Goal: Contribute content

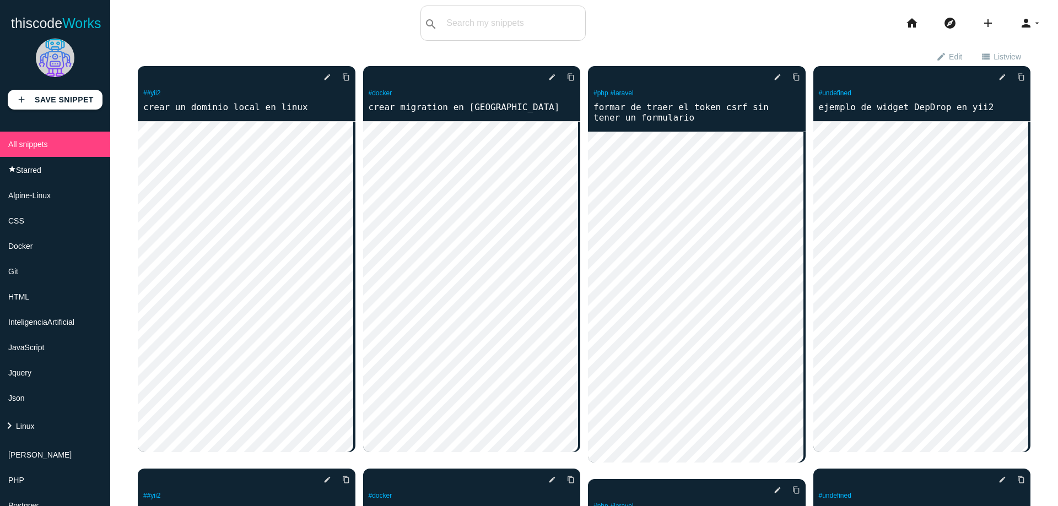
scroll to position [501, 0]
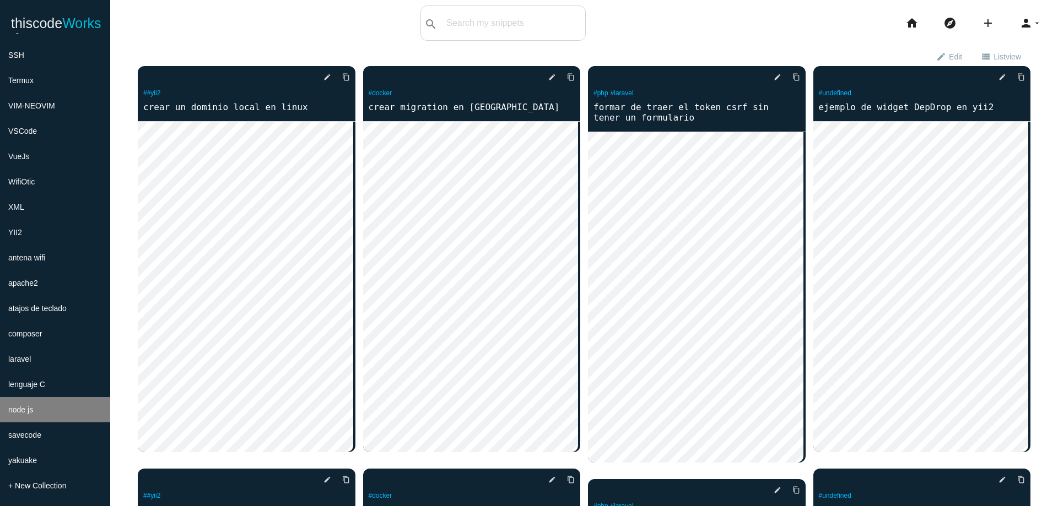
click at [38, 410] on li "node js" at bounding box center [55, 409] width 110 height 25
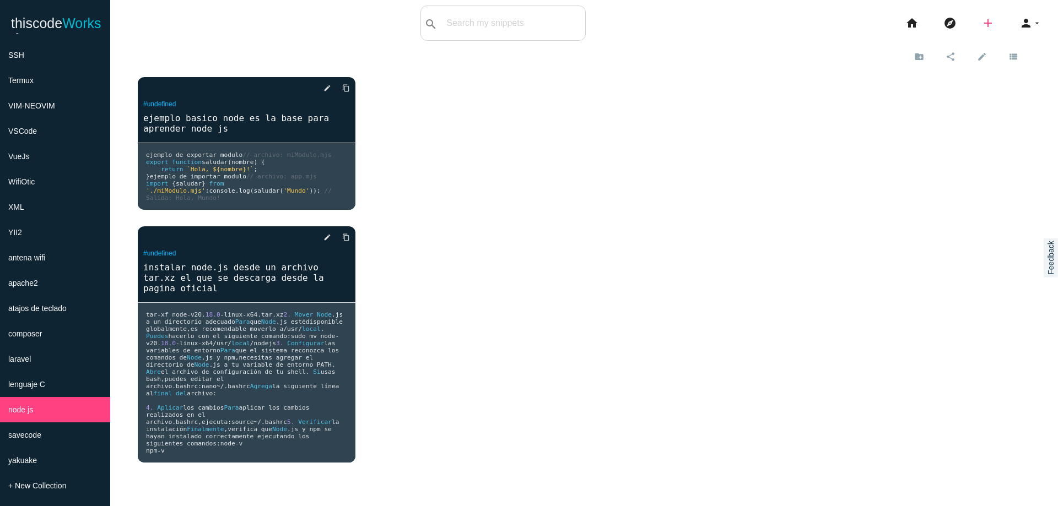
click at [981, 23] on icon "add" at bounding box center [987, 23] width 13 height 35
click at [982, 22] on icon "code" at bounding box center [988, 19] width 13 height 12
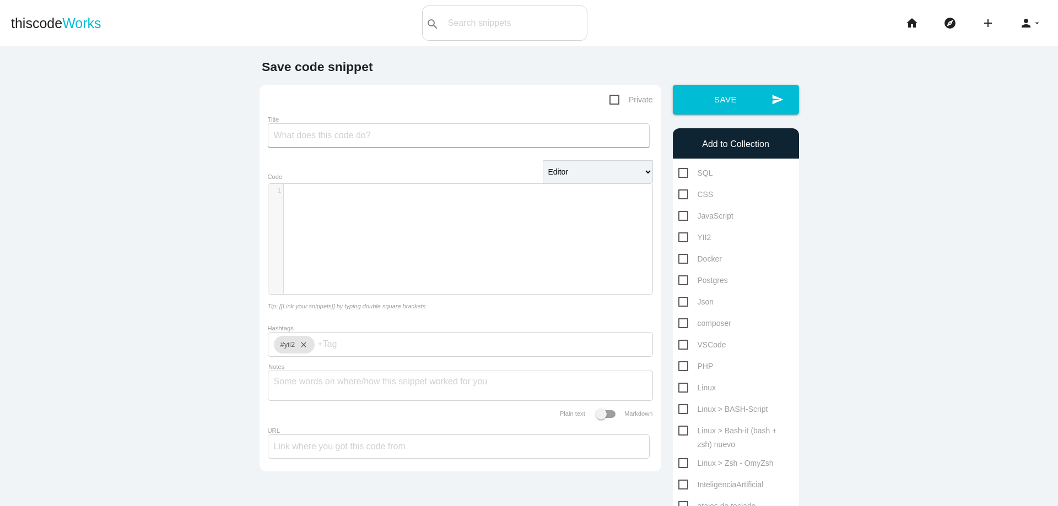
click at [445, 140] on input "Title" at bounding box center [459, 135] width 382 height 24
type input "instalar nodejs facilmente"
click at [454, 208] on div "​ x 1 ​" at bounding box center [468, 247] width 400 height 127
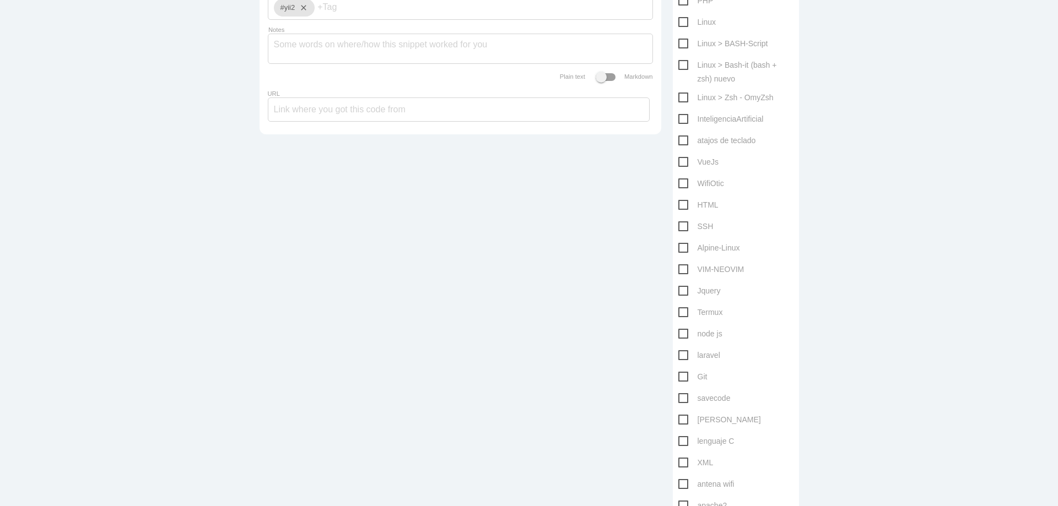
scroll to position [463, 0]
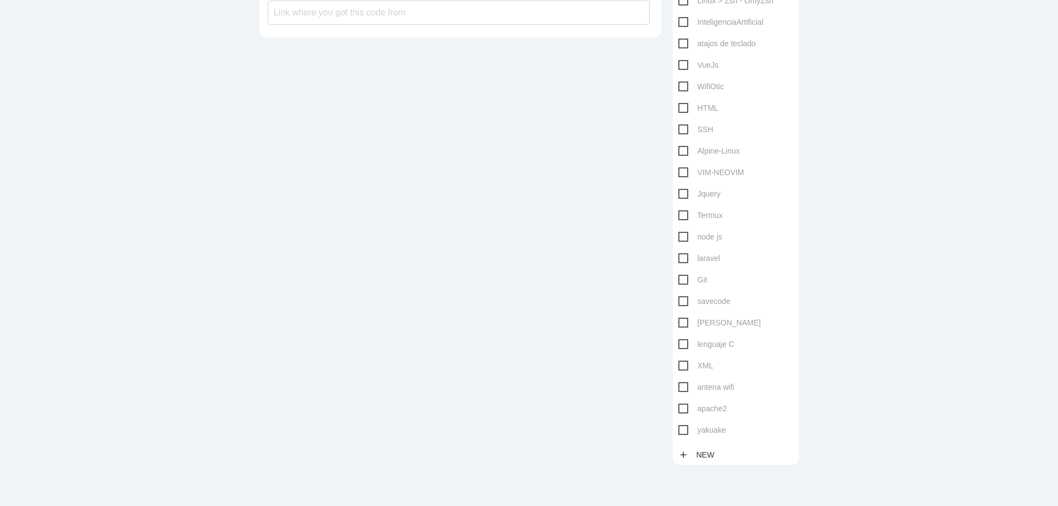
click at [682, 235] on span "node js" at bounding box center [700, 237] width 44 height 14
click at [682, 235] on input "node js" at bounding box center [681, 233] width 7 height 7
checkbox input "true"
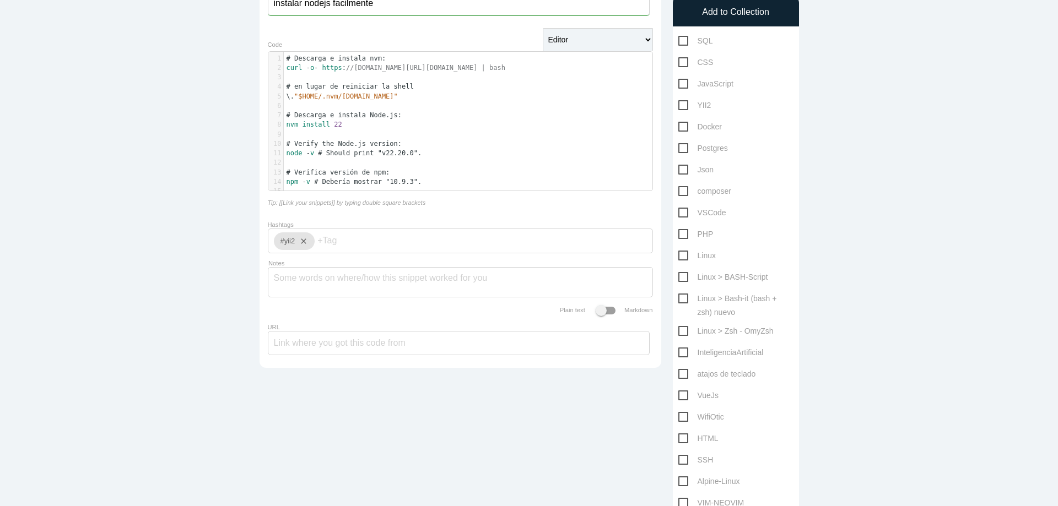
scroll to position [0, 0]
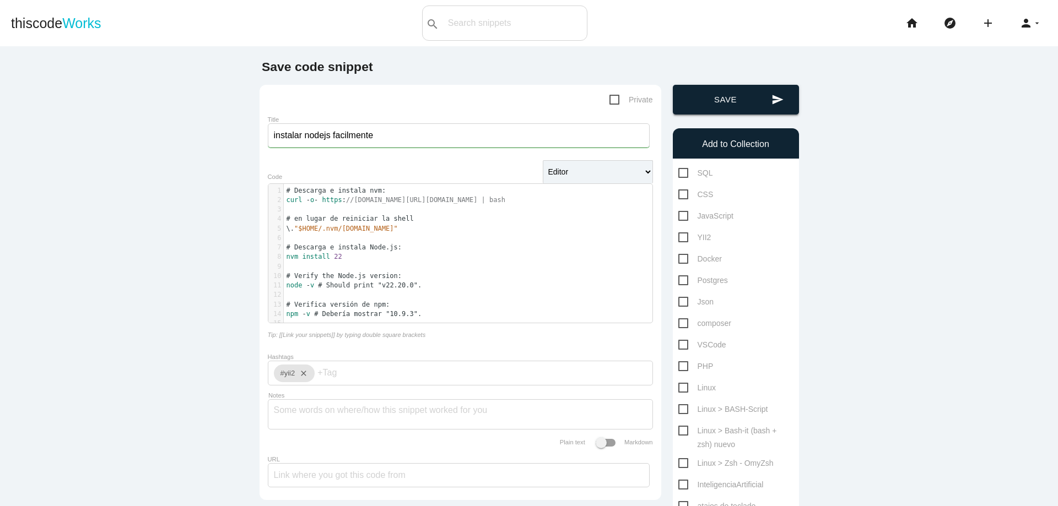
click at [736, 90] on button "send Save" at bounding box center [736, 100] width 126 height 30
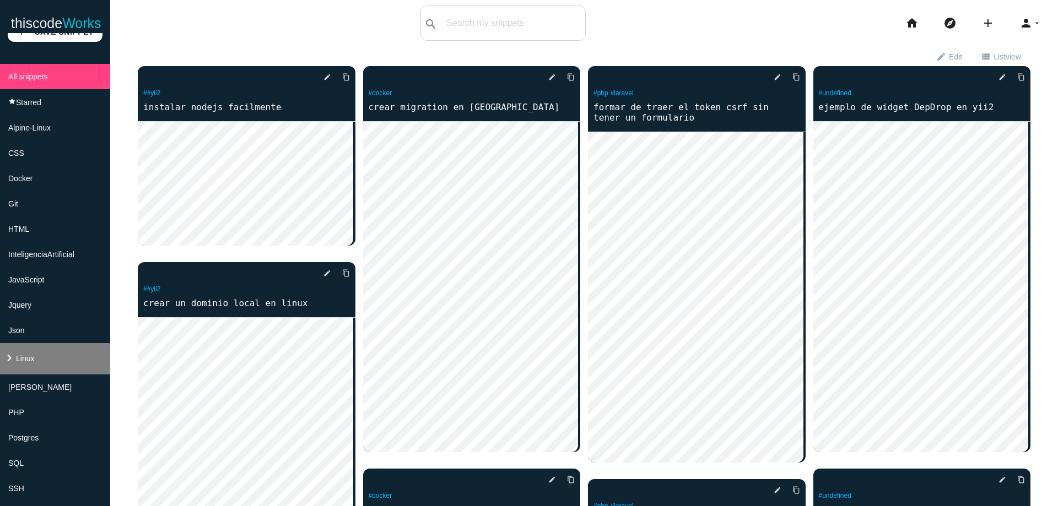
scroll to position [39, 0]
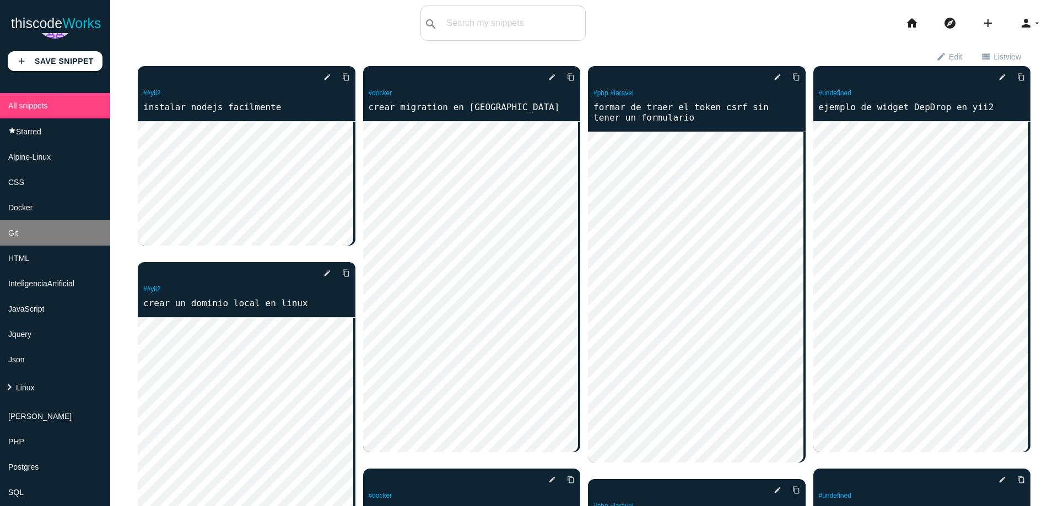
click at [52, 238] on li "Git" at bounding box center [55, 232] width 110 height 25
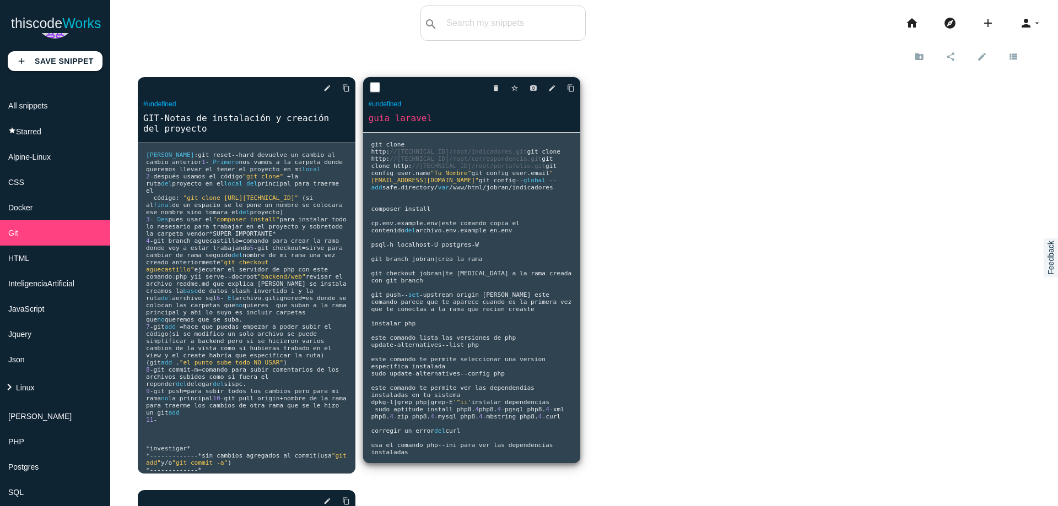
click at [487, 253] on pre "git clone http : //172.31.8.29:8090/root/indicadores.git git clone http : //172…" at bounding box center [472, 298] width 218 height 330
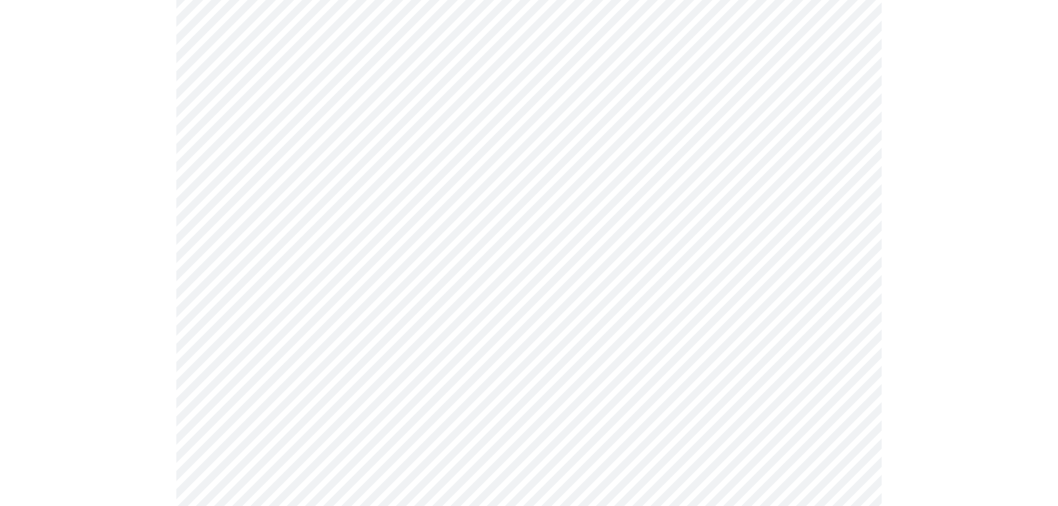
scroll to position [595, 0]
